Goal: Information Seeking & Learning: Learn about a topic

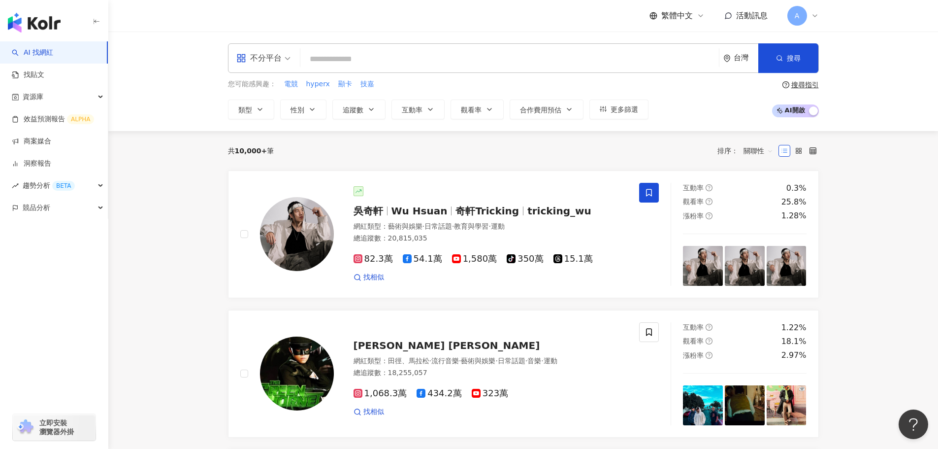
click at [372, 59] on input "search" at bounding box center [509, 59] width 411 height 19
paste input "***"
type input "***"
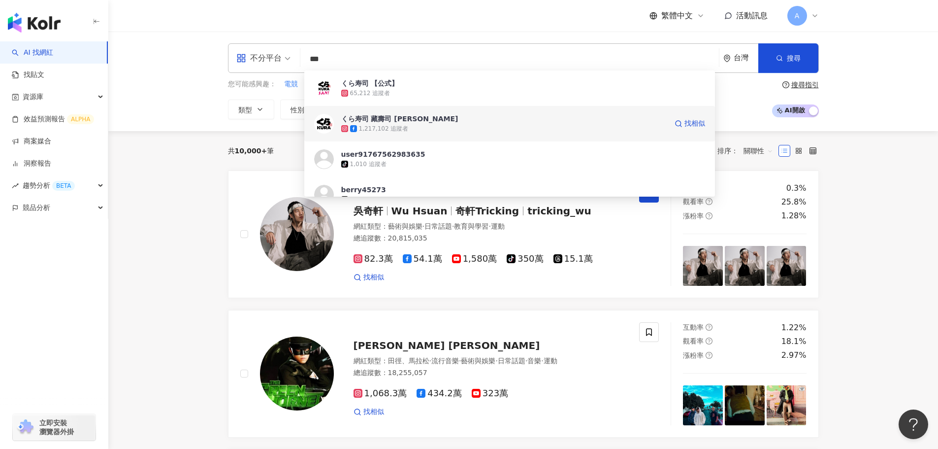
click at [421, 127] on div "1,217,102 追蹤者" at bounding box center [504, 129] width 326 height 10
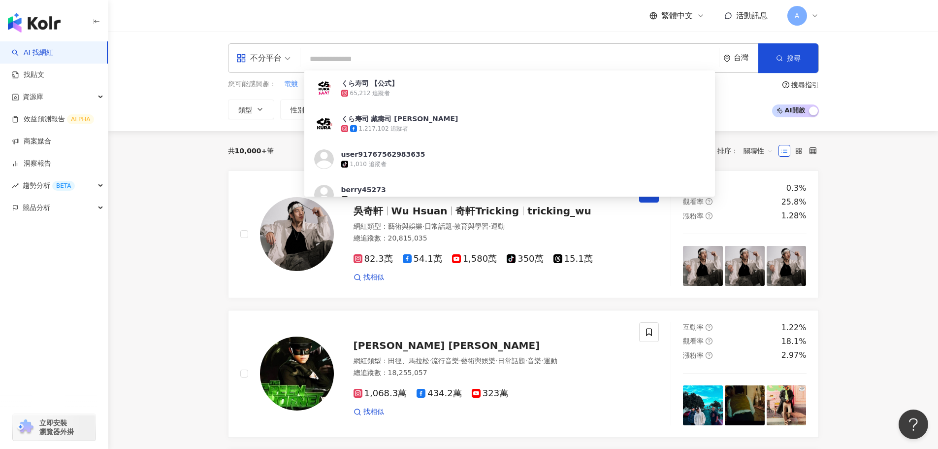
click at [411, 53] on input "search" at bounding box center [509, 59] width 411 height 19
click at [411, 58] on input "search" at bounding box center [509, 59] width 411 height 19
click at [442, 60] on input "search" at bounding box center [509, 59] width 411 height 19
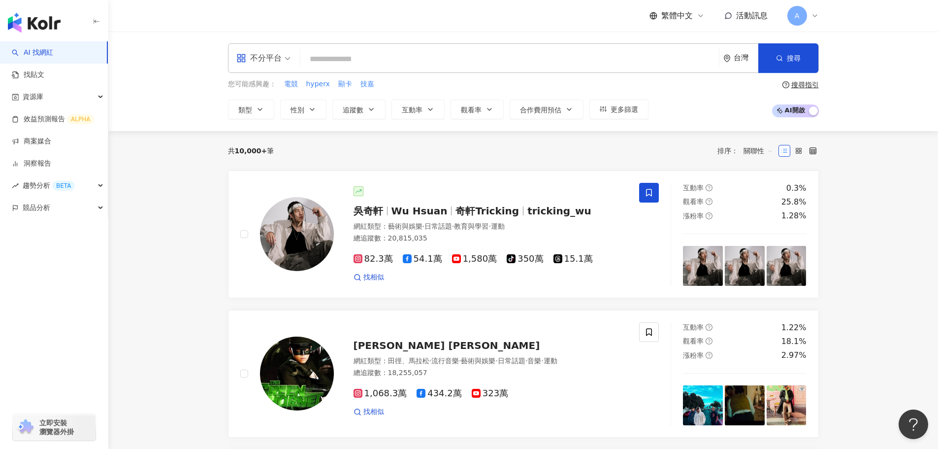
click at [493, 61] on input "search" at bounding box center [509, 59] width 411 height 19
paste input "**"
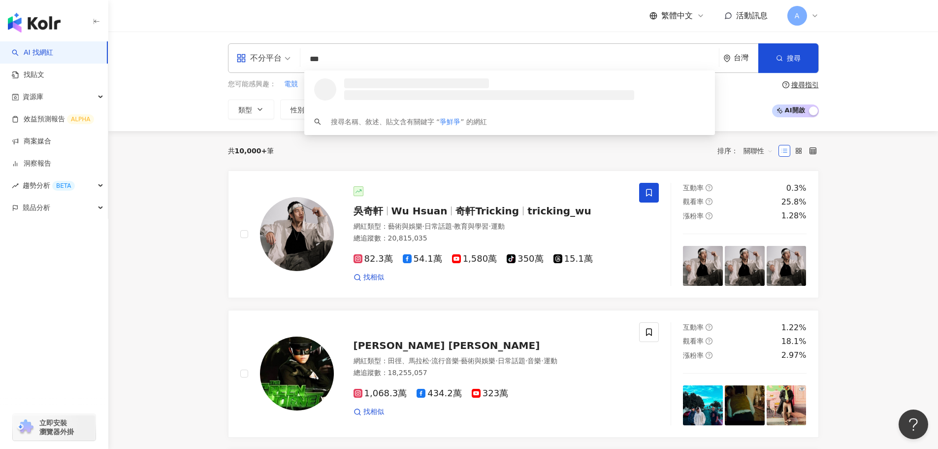
type input "**"
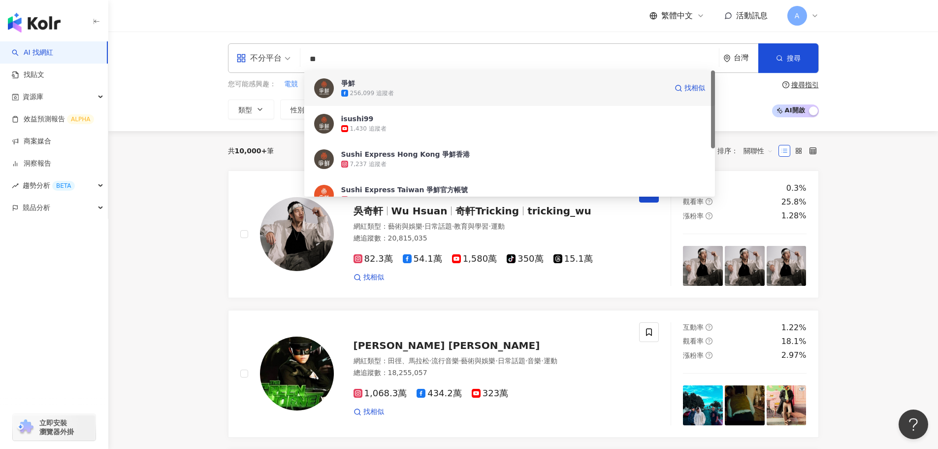
click at [558, 95] on div "256,099 追蹤者" at bounding box center [504, 93] width 326 height 10
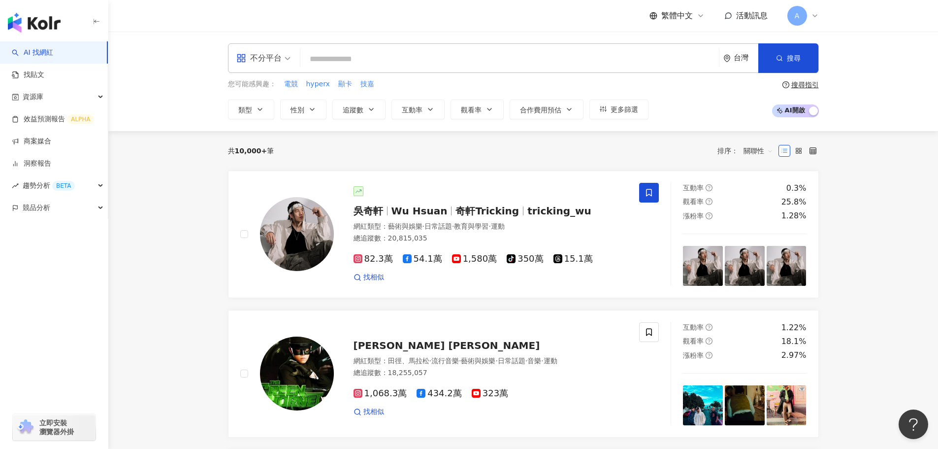
click at [485, 53] on input "search" at bounding box center [509, 59] width 411 height 19
paste input "**"
type input "**"
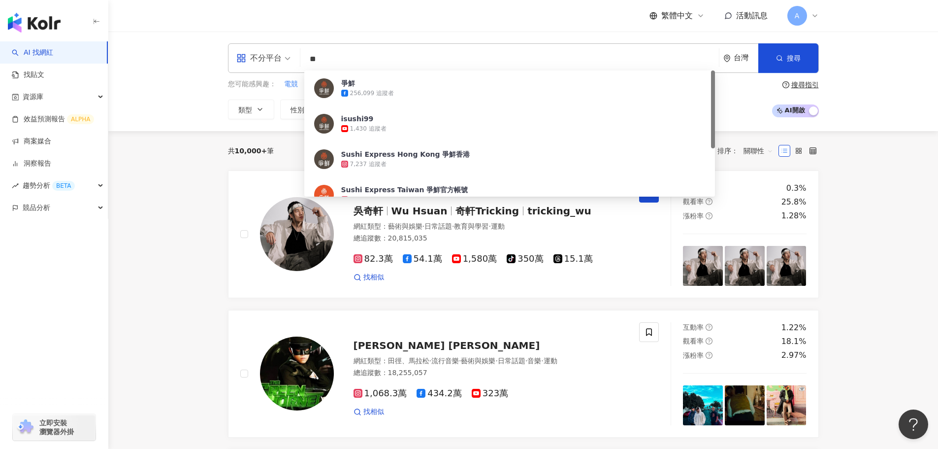
click at [434, 188] on div "Sushi Express Taiwan 爭鮮官方帳號" at bounding box center [404, 190] width 127 height 10
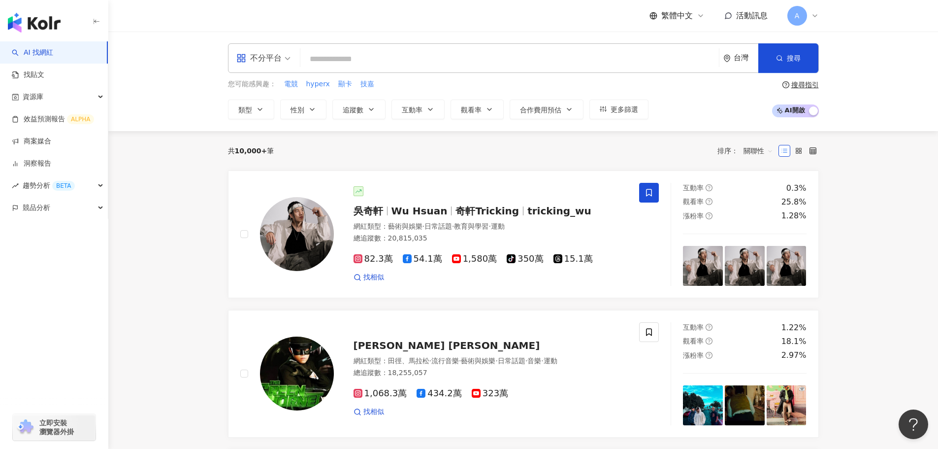
click at [520, 56] on input "search" at bounding box center [509, 59] width 411 height 19
click at [518, 61] on input "search" at bounding box center [509, 59] width 411 height 19
drag, startPoint x: 518, startPoint y: 61, endPoint x: 517, endPoint y: 124, distance: 62.5
click at [518, 61] on input "search" at bounding box center [509, 59] width 411 height 19
click at [519, 61] on input "search" at bounding box center [509, 59] width 411 height 19
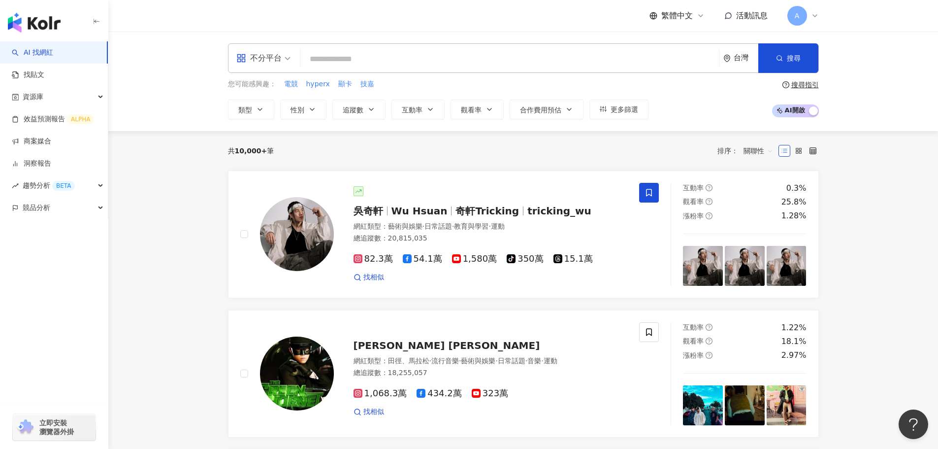
click at [419, 58] on input "search" at bounding box center [509, 59] width 411 height 19
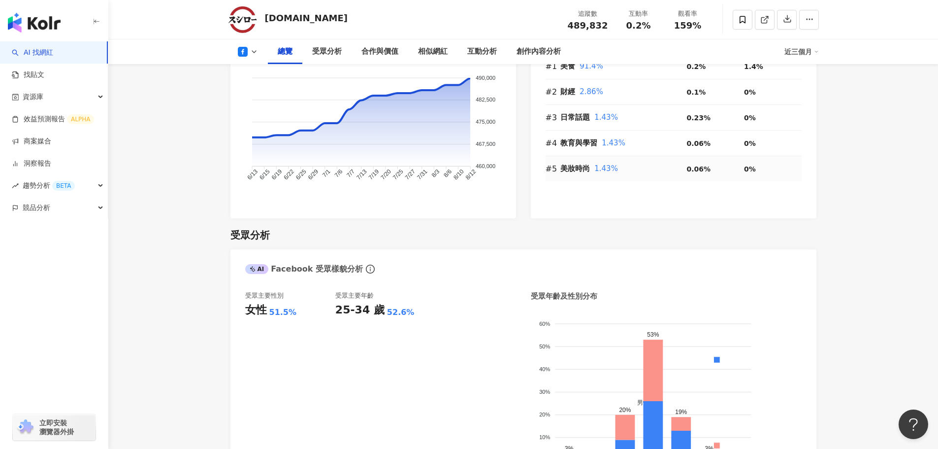
scroll to position [788, 0]
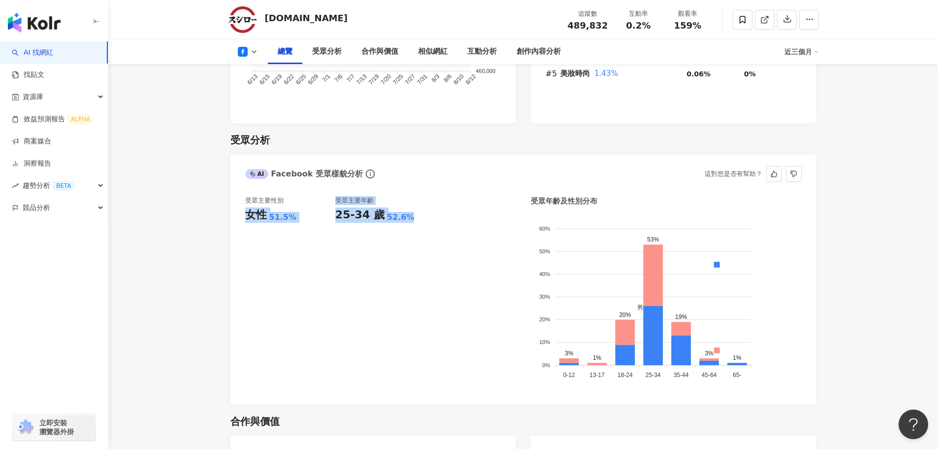
drag, startPoint x: 411, startPoint y: 203, endPoint x: 240, endPoint y: 202, distance: 170.9
click at [240, 202] on div "受眾主要性別 女性 51.5% 受眾主要年齡 25-34 歲 52.6% 受眾年齡及性別分布 男性 女性 60% 60% 50% 50% 40% 40% 30…" at bounding box center [523, 295] width 586 height 218
copy div "女性 51.5% 受眾主要年齡 25-34 歲 52.6%"
click at [439, 248] on div "受眾主要性別 女性 51.5% 受眾主要年齡 25-34 歲 52.6%" at bounding box center [380, 293] width 271 height 194
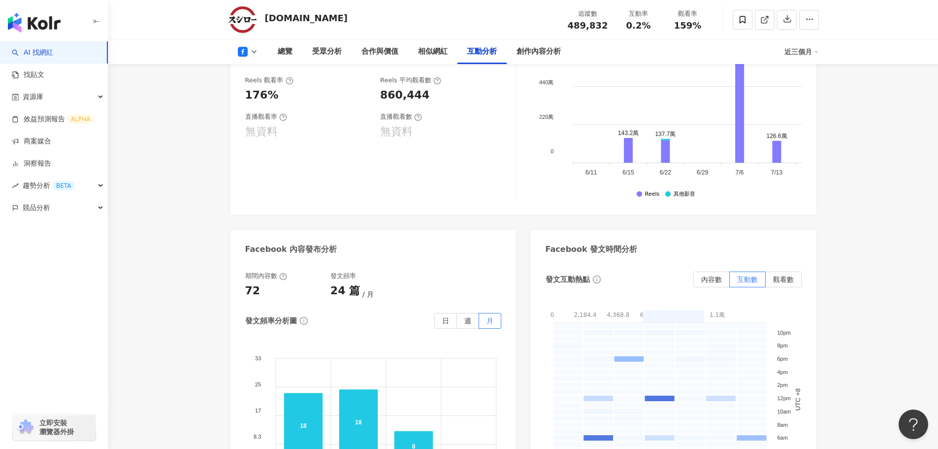
scroll to position [2118, 0]
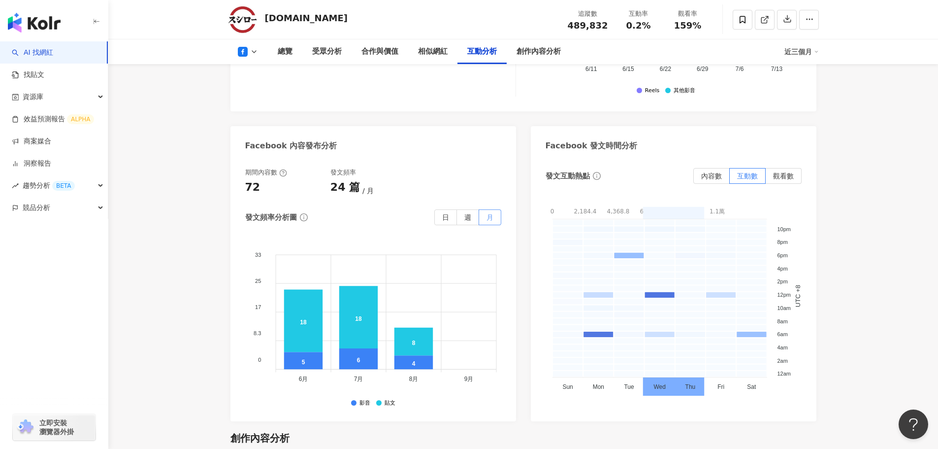
click at [492, 213] on span "月" at bounding box center [490, 217] width 7 height 8
click at [254, 52] on icon at bounding box center [254, 52] width 8 height 8
click at [263, 68] on button "Instagram" at bounding box center [263, 70] width 59 height 14
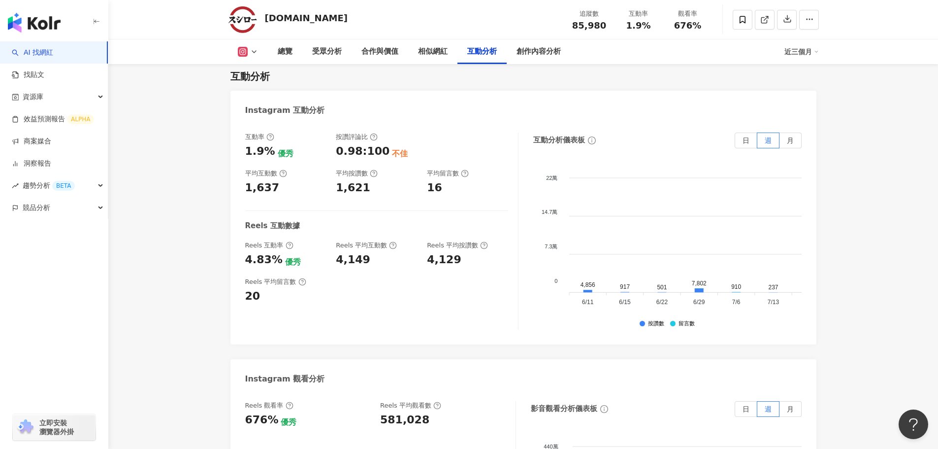
scroll to position [1841, 0]
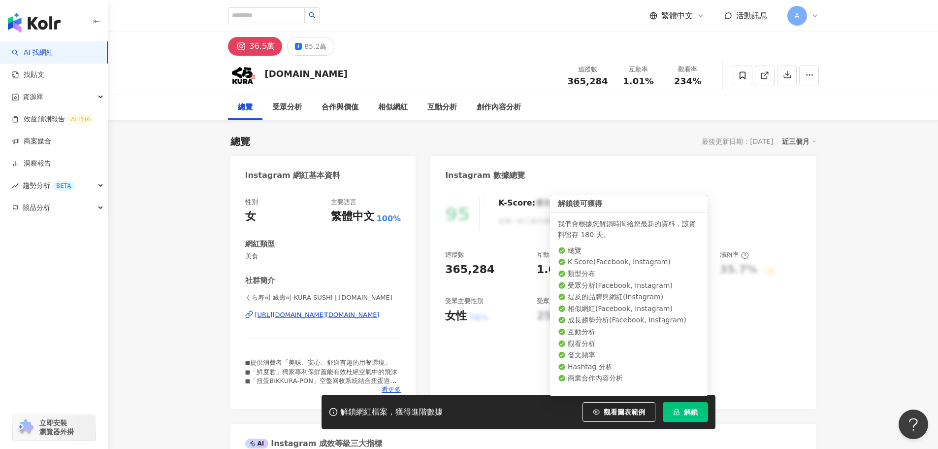
click at [682, 411] on button "解鎖" at bounding box center [685, 412] width 45 height 20
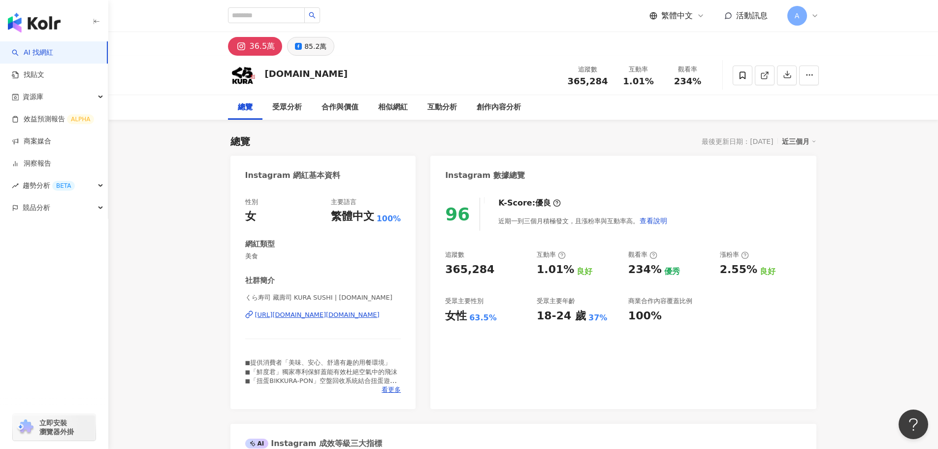
click at [310, 48] on div "85.2萬" at bounding box center [315, 46] width 22 height 14
click at [309, 48] on div "85.2萬" at bounding box center [315, 46] width 22 height 14
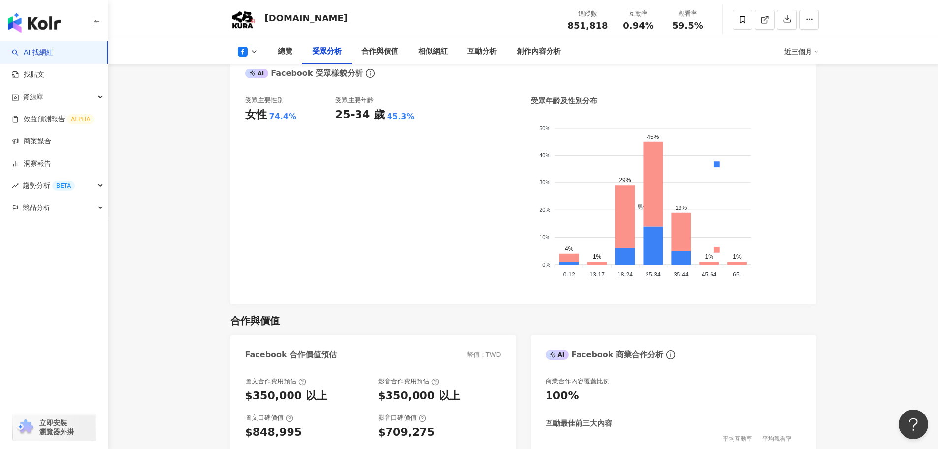
scroll to position [788, 0]
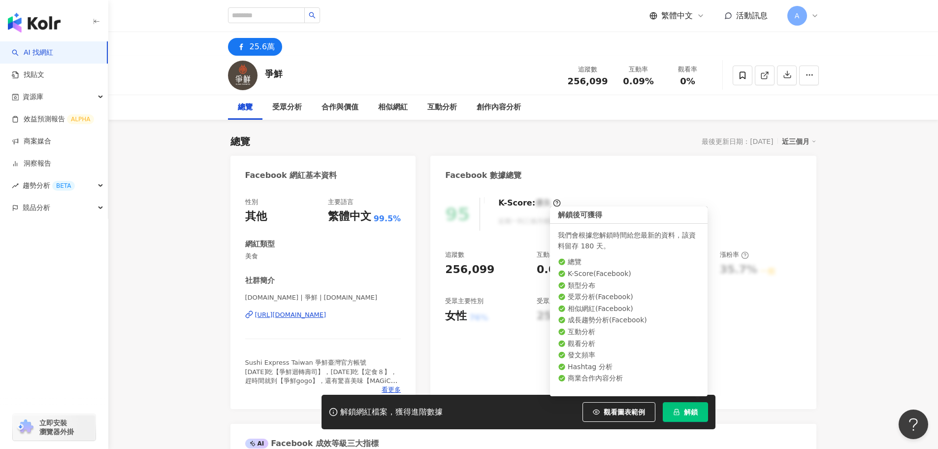
click at [694, 413] on span "解鎖" at bounding box center [691, 412] width 14 height 8
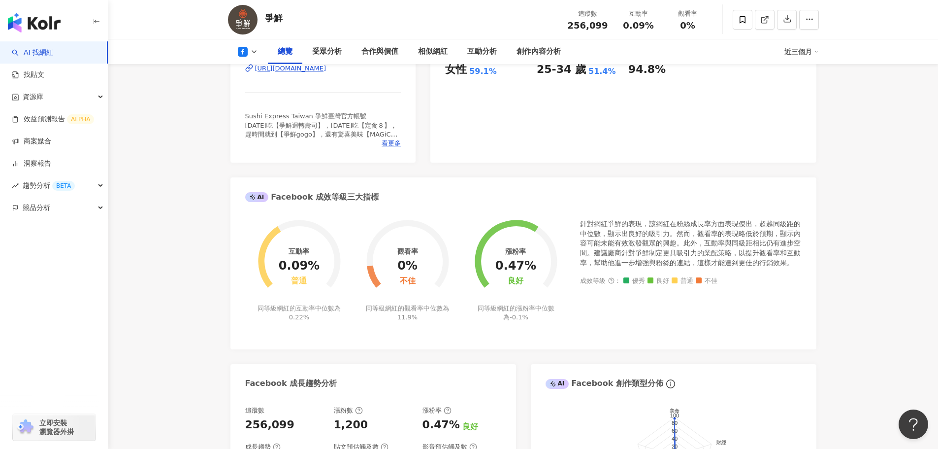
scroll to position [542, 0]
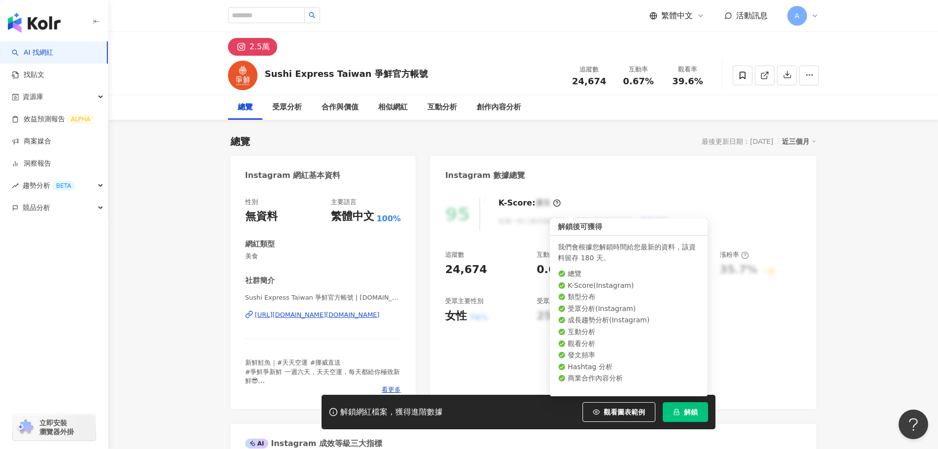
click at [688, 410] on span "解鎖" at bounding box center [691, 412] width 14 height 8
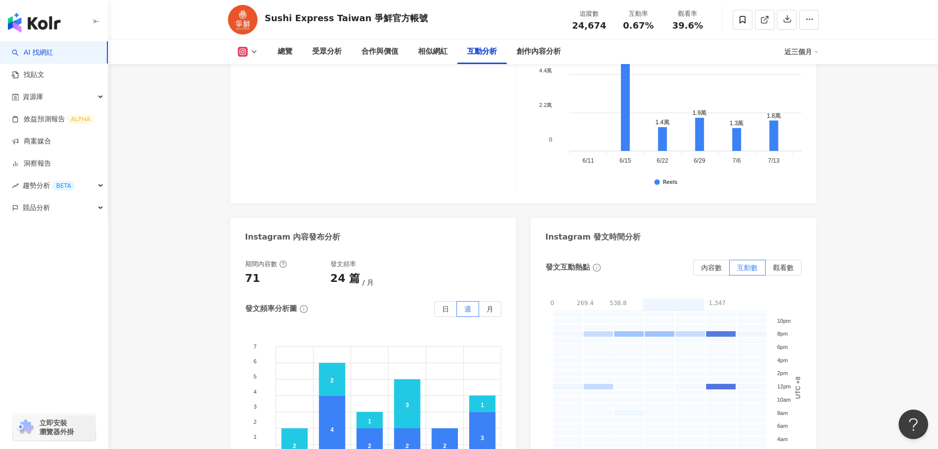
scroll to position [2462, 0]
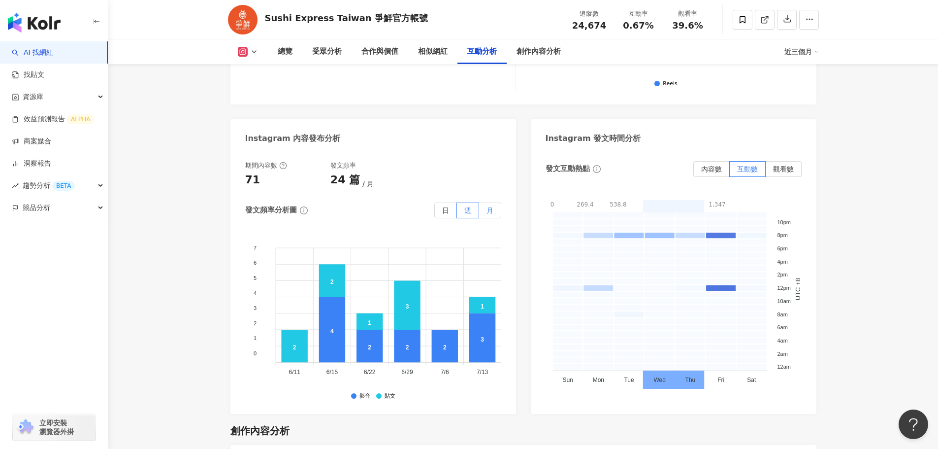
click at [490, 210] on span "月" at bounding box center [490, 210] width 7 height 8
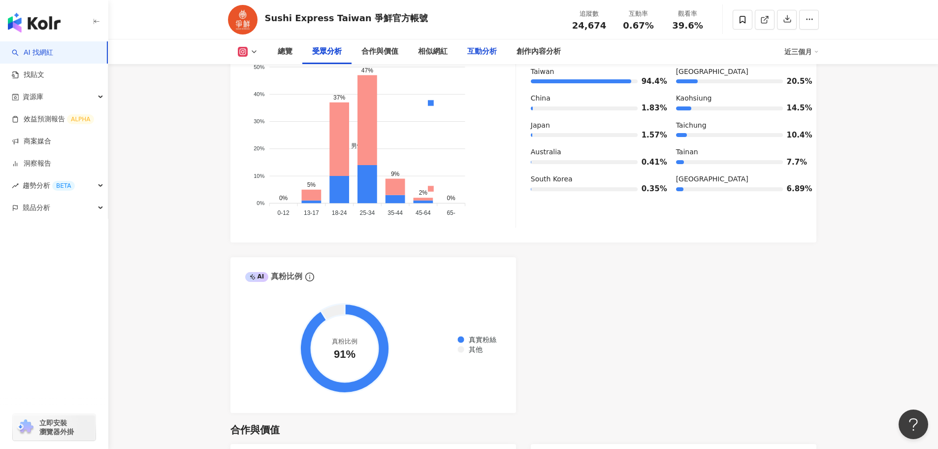
click at [480, 50] on div "互動分析" at bounding box center [482, 52] width 30 height 12
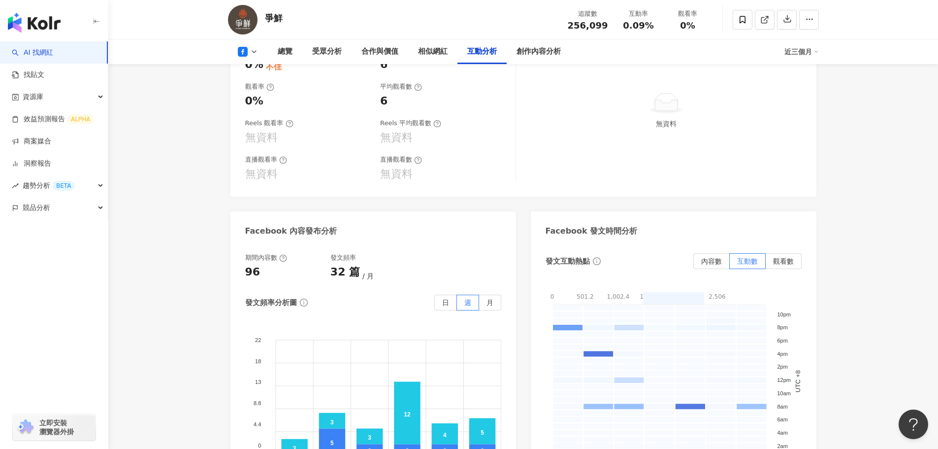
scroll to position [2068, 0]
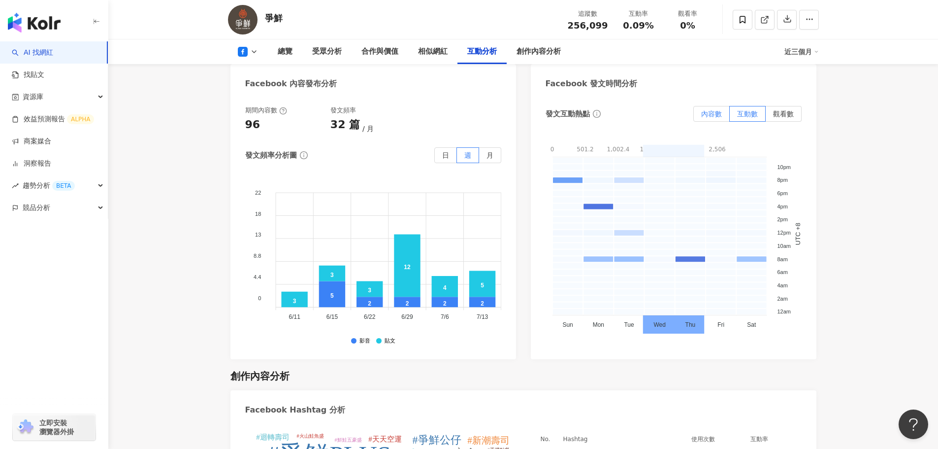
click at [710, 116] on span "內容數" at bounding box center [711, 114] width 21 height 8
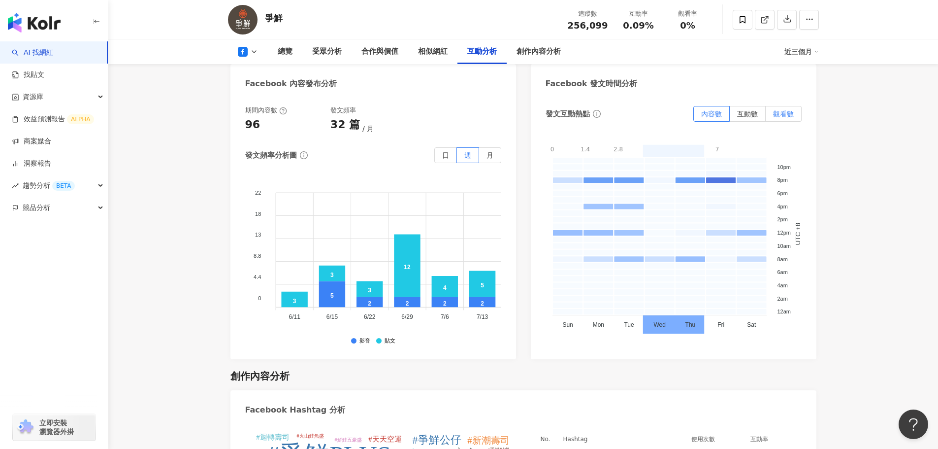
click at [777, 111] on span "觀看數" at bounding box center [783, 114] width 21 height 8
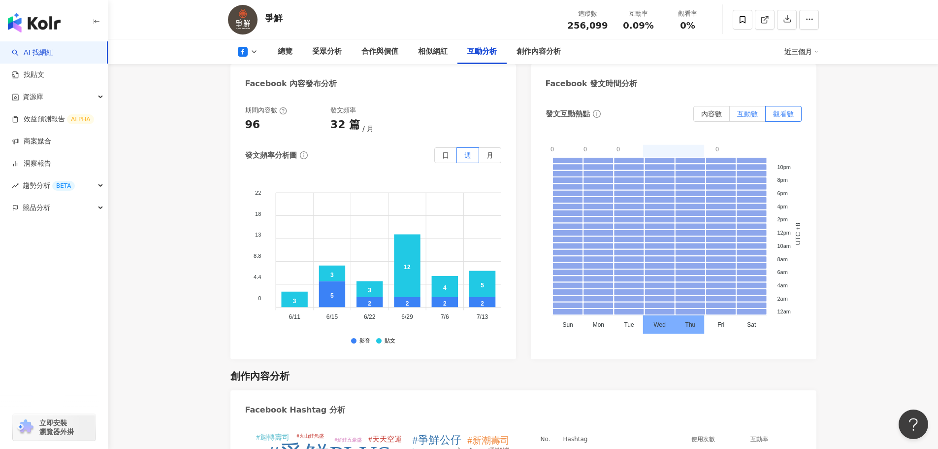
click at [748, 115] on span "互動數" at bounding box center [747, 114] width 21 height 8
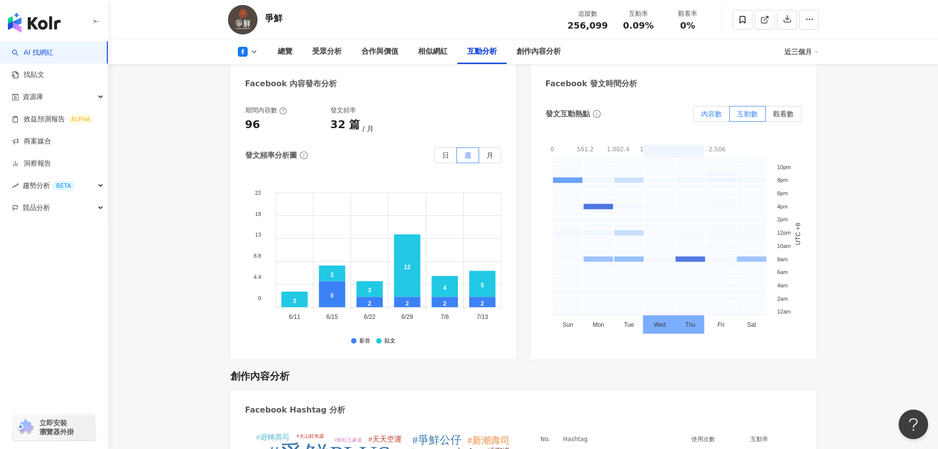
click at [719, 115] on span "內容數" at bounding box center [711, 114] width 21 height 8
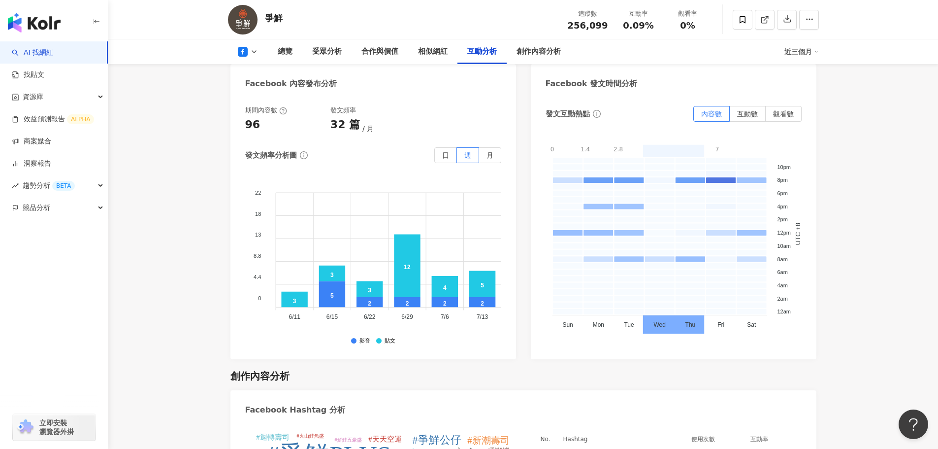
drag, startPoint x: 151, startPoint y: 196, endPoint x: 173, endPoint y: 203, distance: 23.4
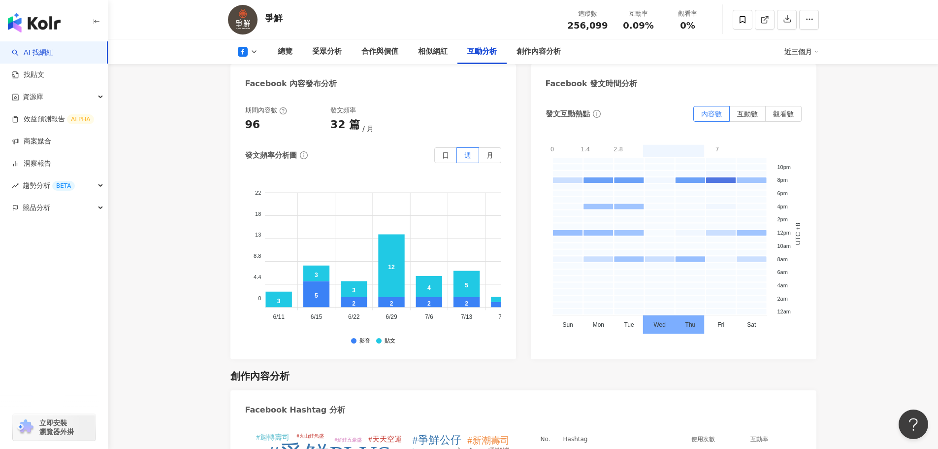
scroll to position [0, 0]
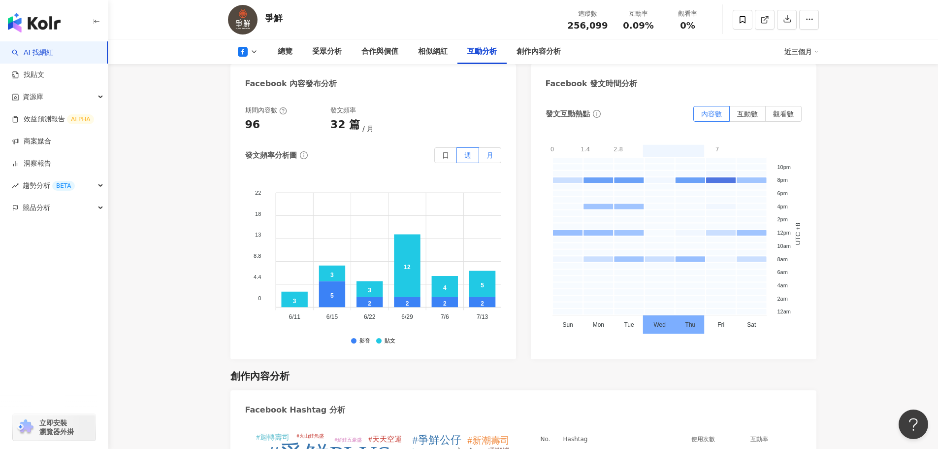
click at [492, 155] on span "月" at bounding box center [490, 155] width 7 height 8
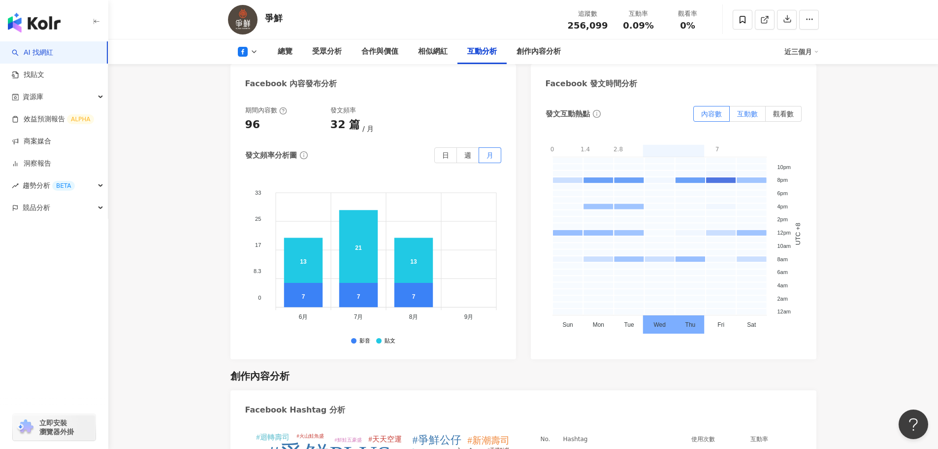
click at [748, 113] on span "互動數" at bounding box center [747, 114] width 21 height 8
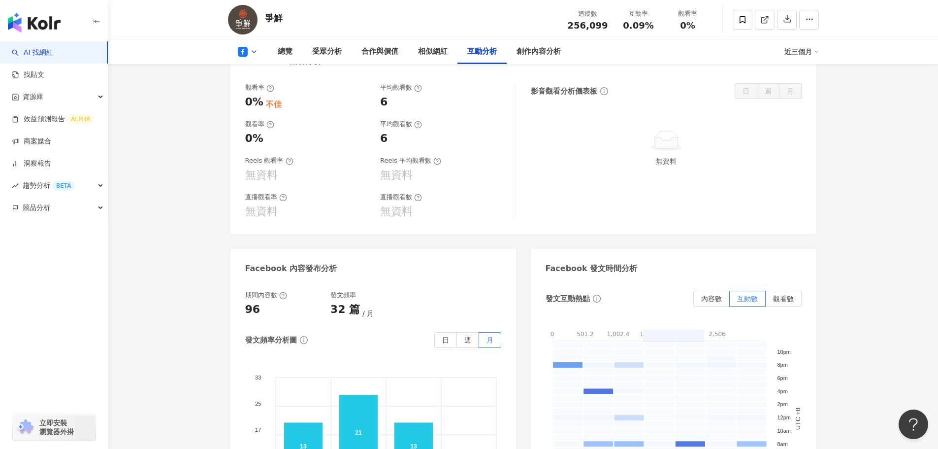
scroll to position [2081, 0]
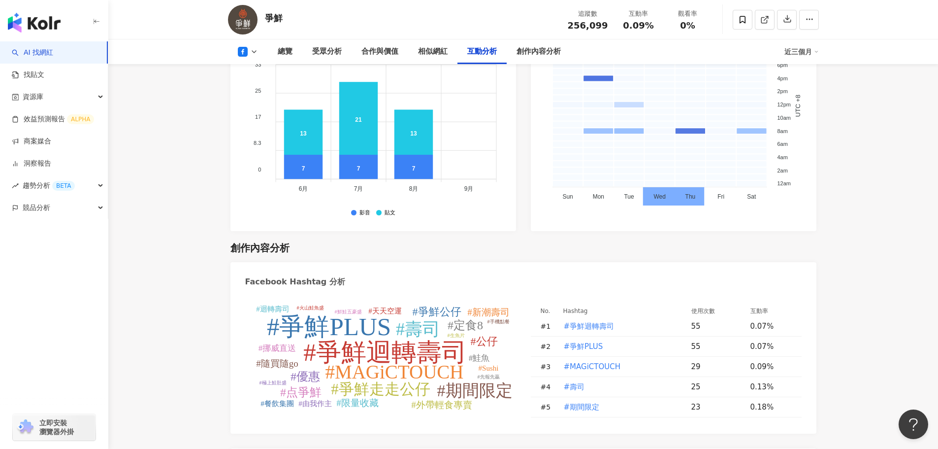
scroll to position [2179, 0]
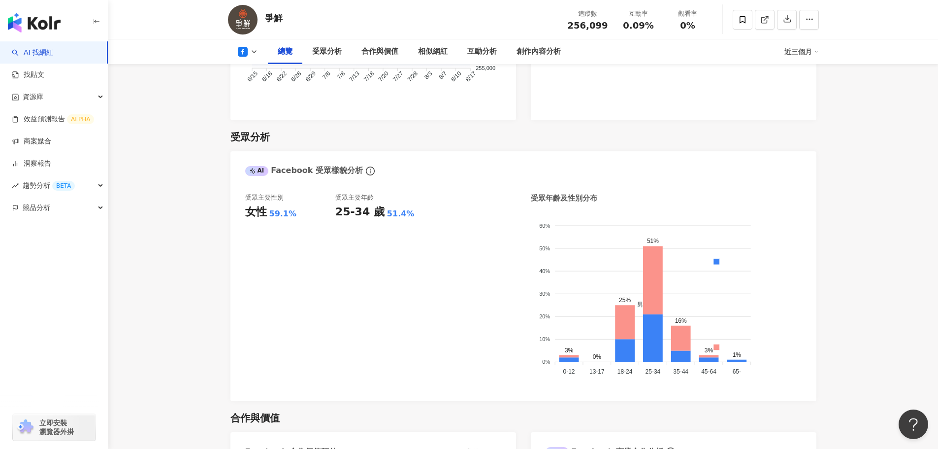
scroll to position [739, 0]
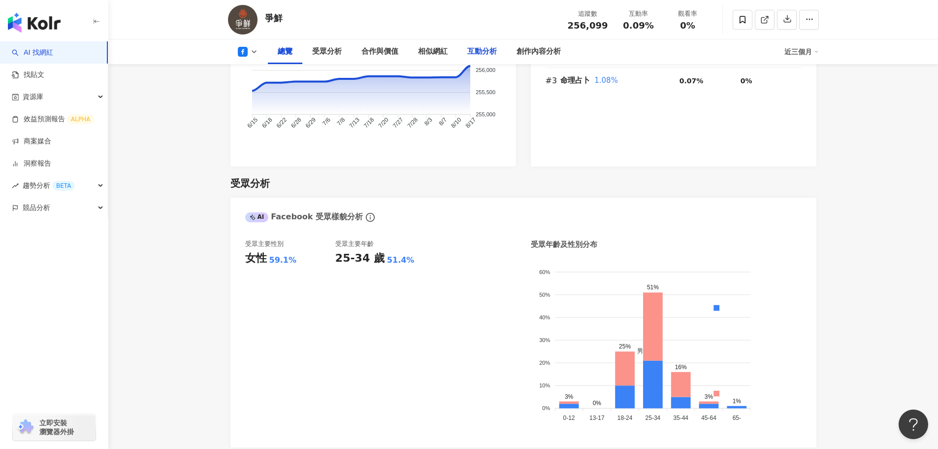
click at [485, 52] on div "互動分析" at bounding box center [482, 52] width 30 height 12
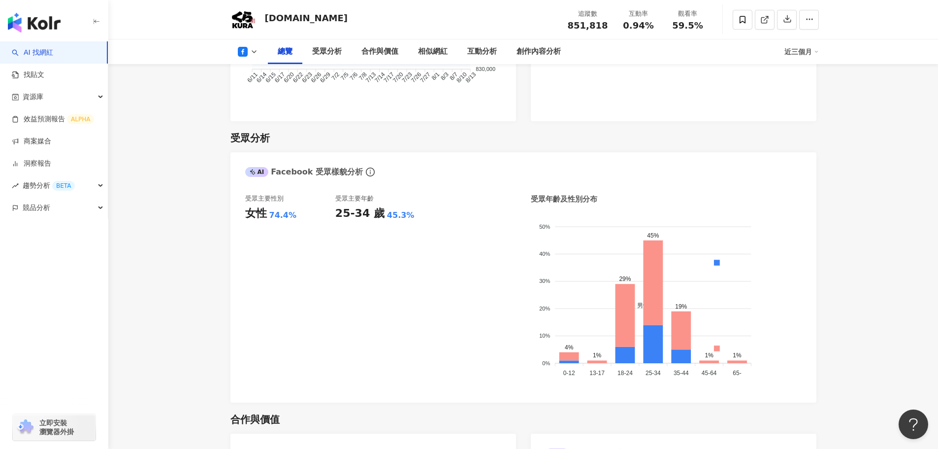
scroll to position [788, 0]
click at [483, 51] on div "互動分析" at bounding box center [482, 52] width 30 height 12
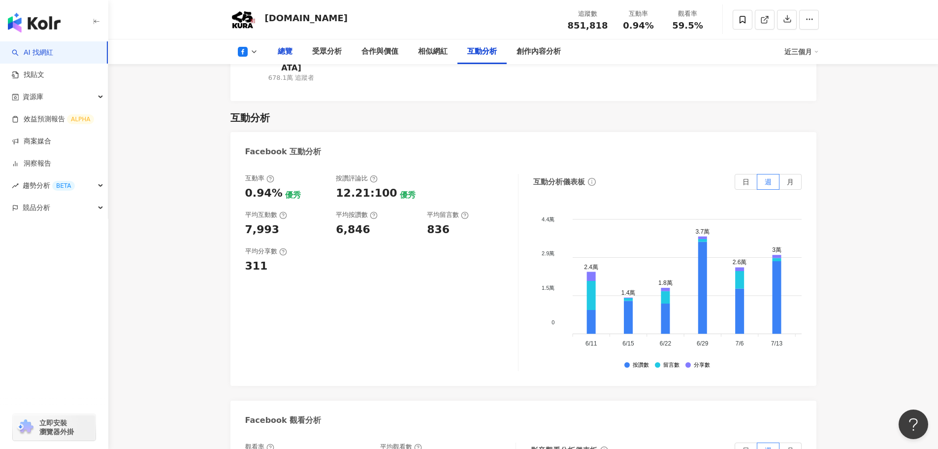
click at [288, 52] on div "總覽" at bounding box center [285, 52] width 15 height 12
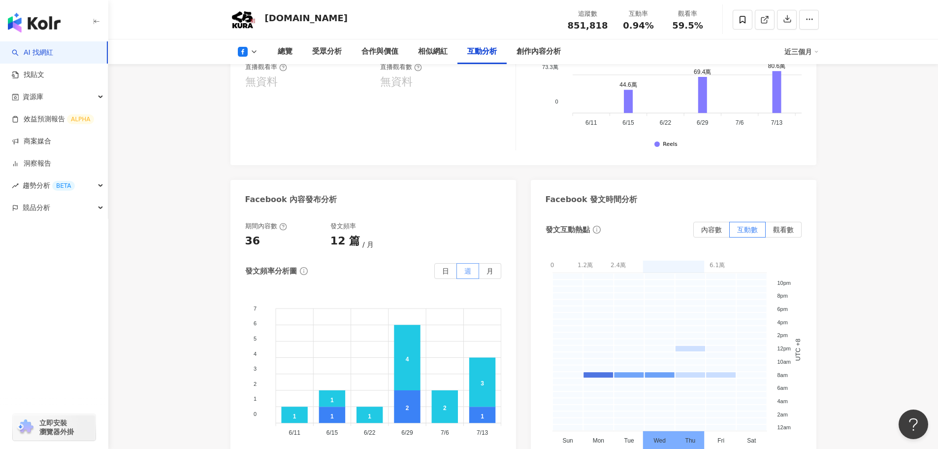
scroll to position [2030, 0]
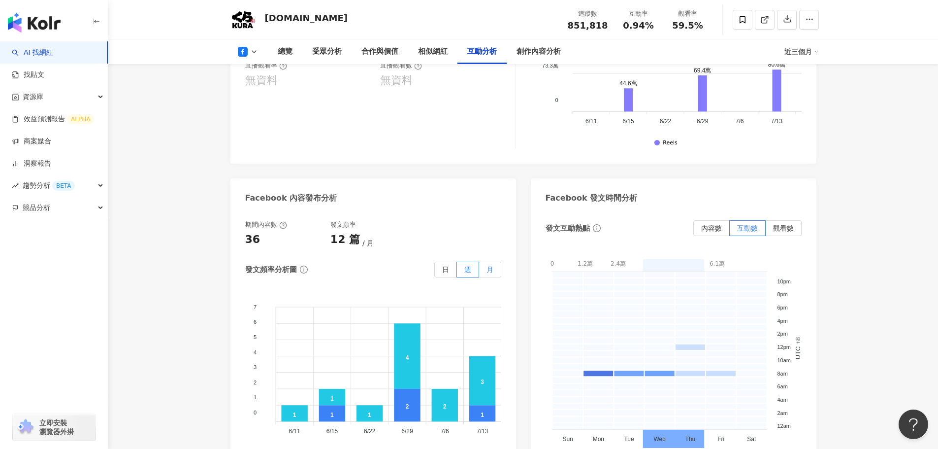
click at [489, 265] on span "月" at bounding box center [490, 269] width 7 height 8
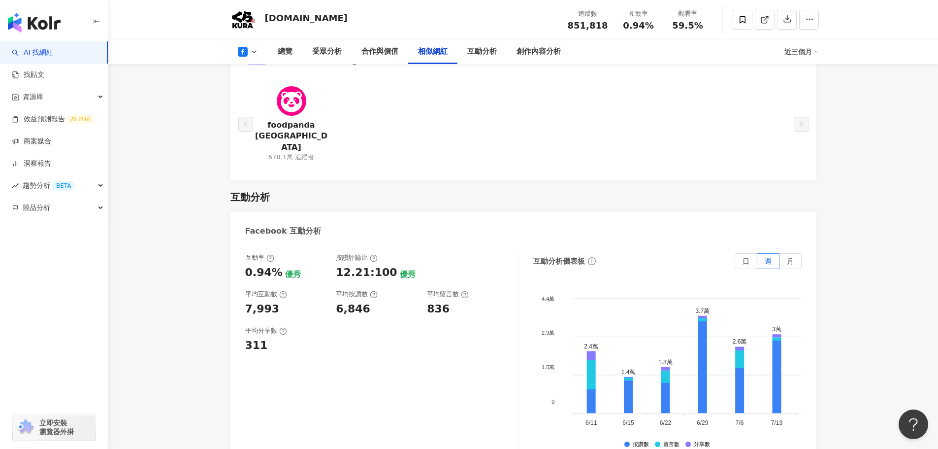
scroll to position [1439, 0]
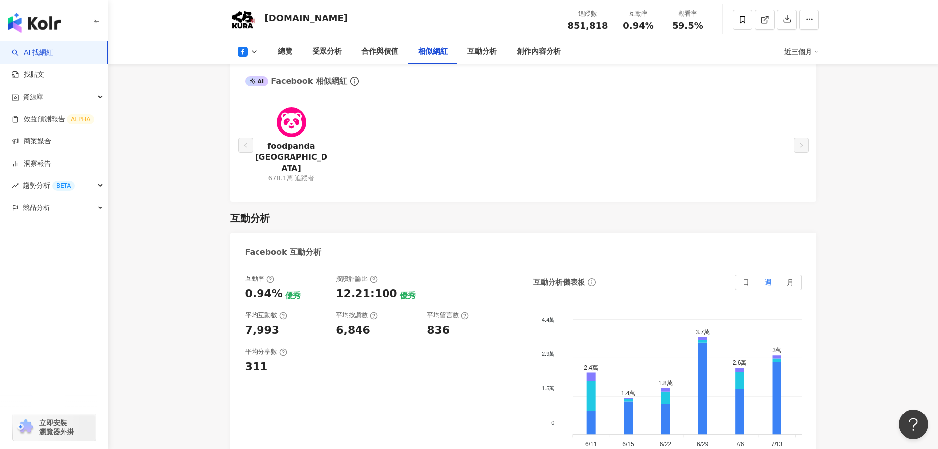
click at [250, 45] on div "總覽 受眾分析 合作與價值 相似網紅 互動分析 創作內容分析 近三個月" at bounding box center [523, 51] width 591 height 25
click at [250, 52] on icon at bounding box center [254, 52] width 8 height 8
click at [255, 74] on button "Instagram" at bounding box center [263, 70] width 59 height 14
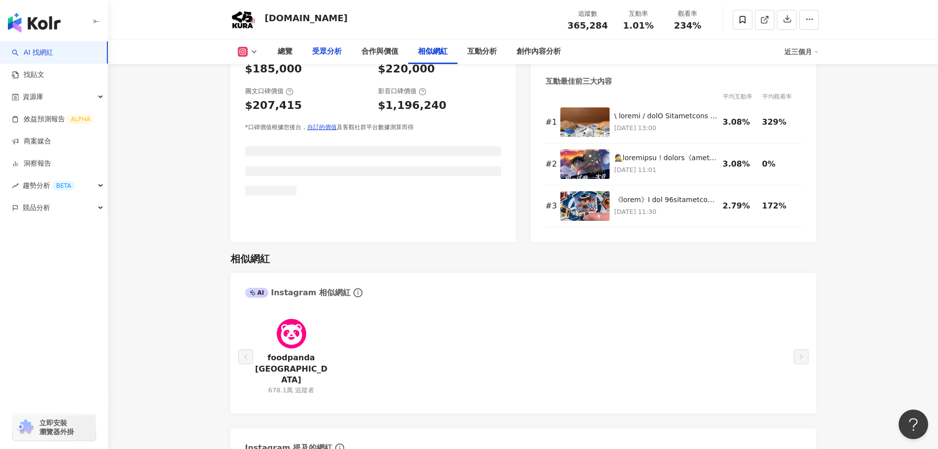
click at [325, 53] on div "受眾分析" at bounding box center [327, 52] width 30 height 12
click at [336, 53] on div "受眾分析" at bounding box center [327, 52] width 30 height 12
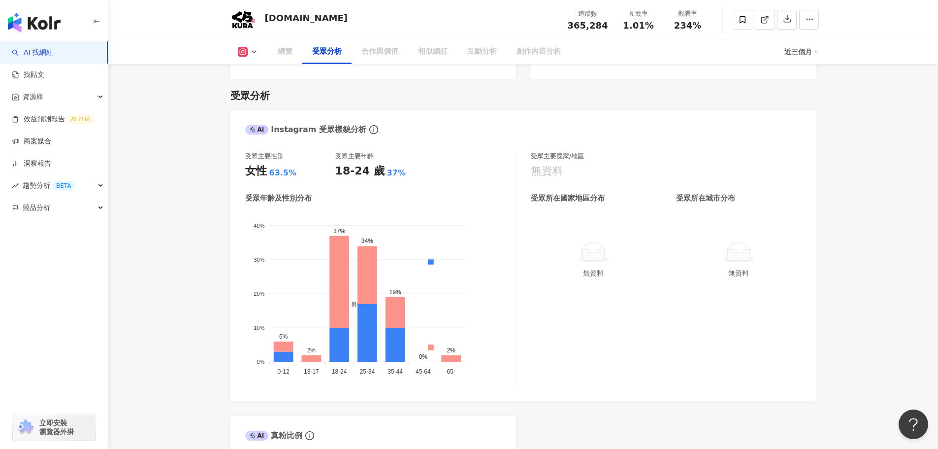
click at [327, 53] on div "受眾分析" at bounding box center [327, 52] width 30 height 12
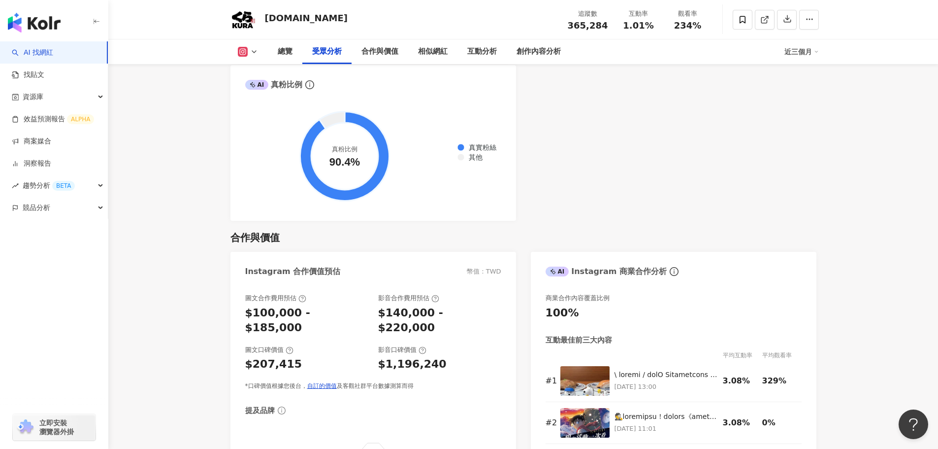
scroll to position [1224, 0]
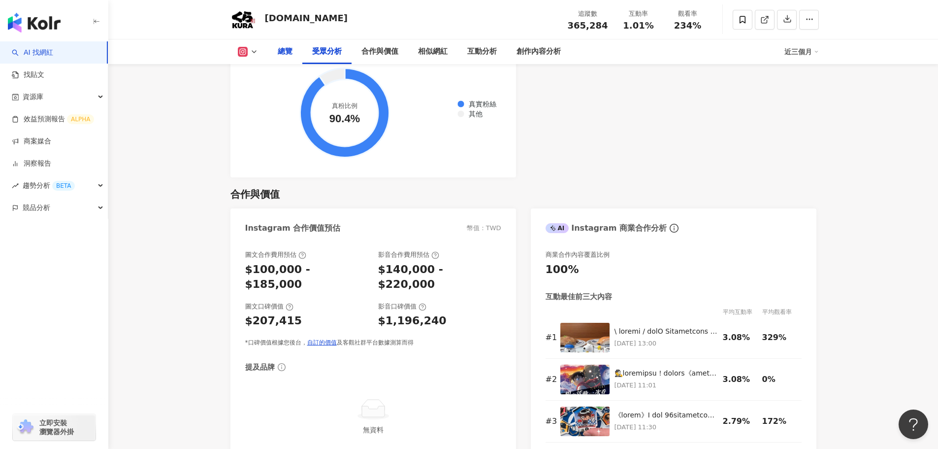
click at [286, 52] on div "總覽" at bounding box center [285, 52] width 15 height 12
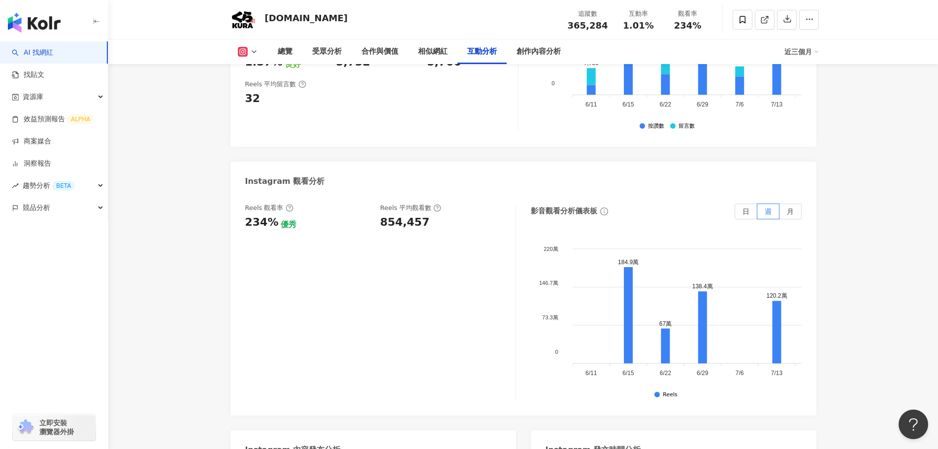
scroll to position [2424, 0]
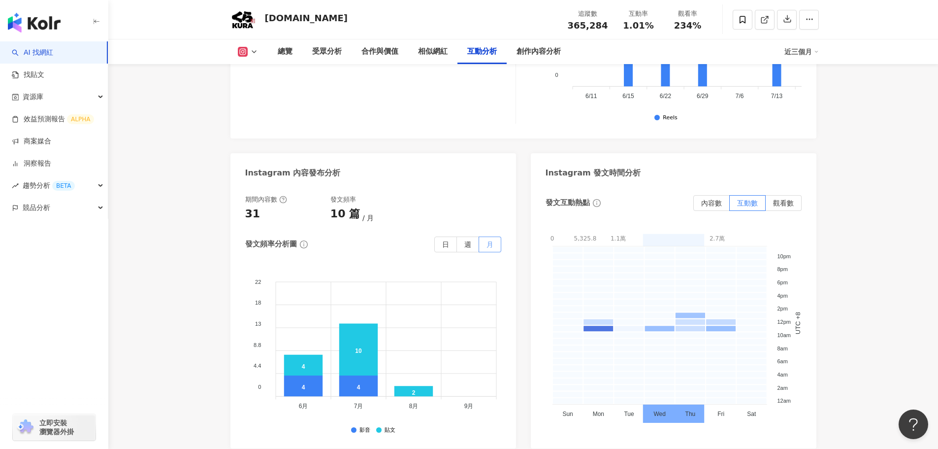
click at [492, 236] on label "月" at bounding box center [490, 244] width 22 height 16
